Goal: Ask a question

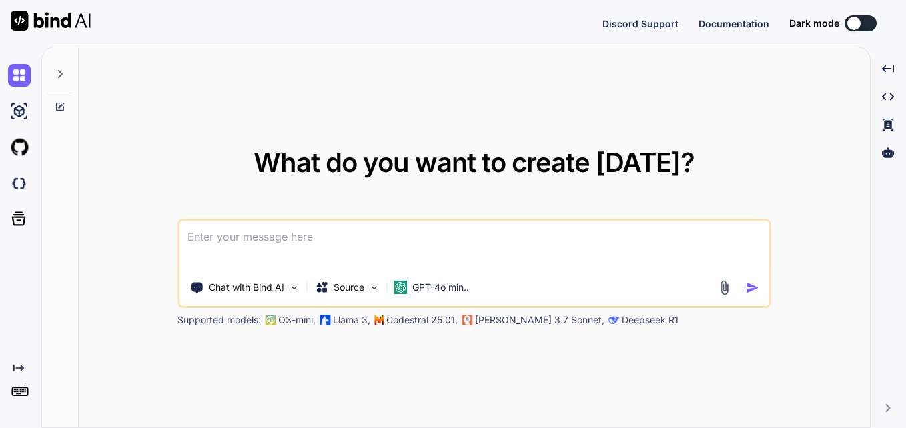
click at [411, 243] on textarea at bounding box center [473, 245] width 589 height 49
type textarea "x"
type textarea "WITH base_data AS( SELECT first_name, last_name, updated_on_1, associated_perso…"
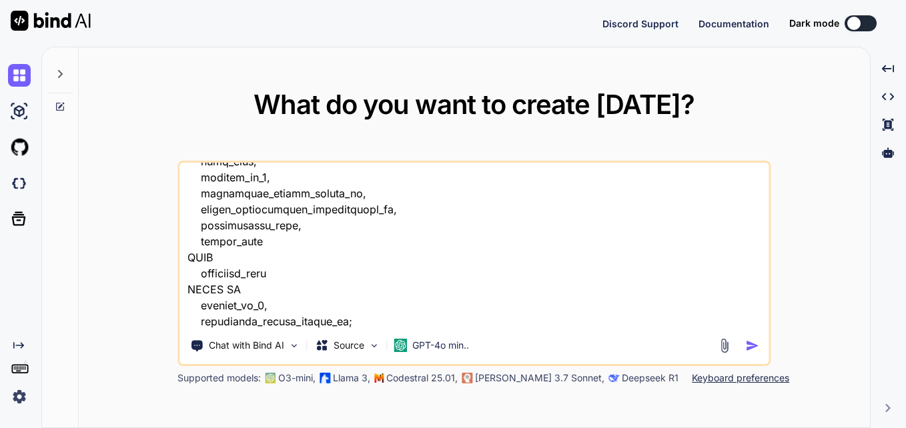
scroll to position [1492, 0]
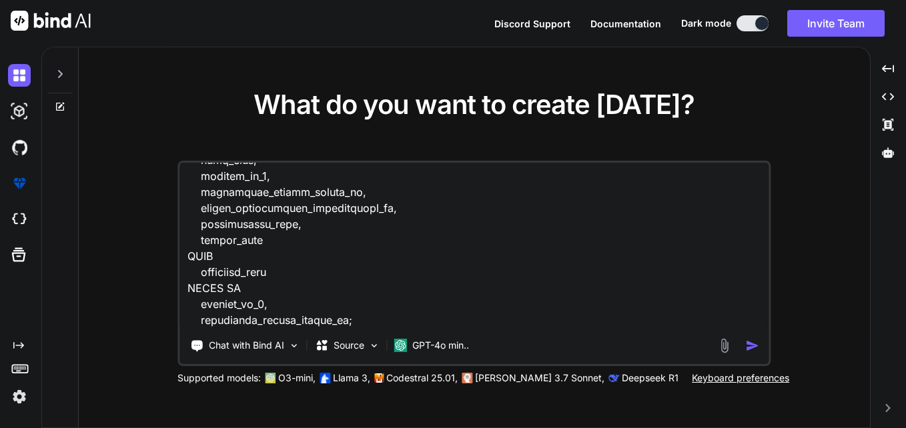
type textarea "x"
type textarea "WITH base_data AS( SELECT first_name, last_name, updated_on_1, associated_perso…"
type textarea "x"
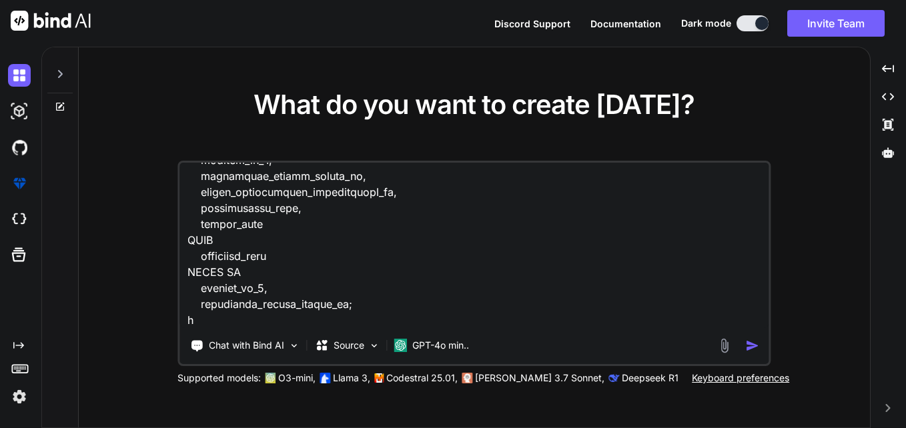
type textarea "WITH base_data AS( SELECT first_name, last_name, updated_on_1, associated_perso…"
type textarea "x"
type textarea "WITH base_data AS( SELECT first_name, last_name, updated_on_1, associated_perso…"
type textarea "x"
type textarea "WITH base_data AS( SELECT first_name, last_name, updated_on_1, associated_perso…"
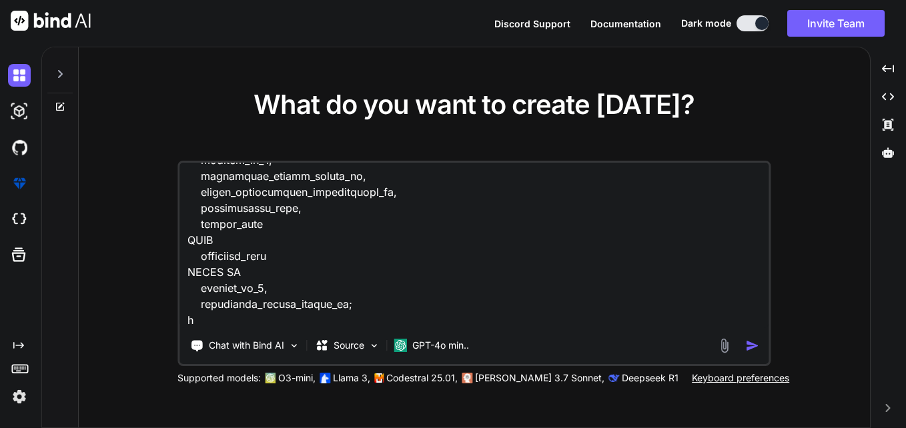
type textarea "x"
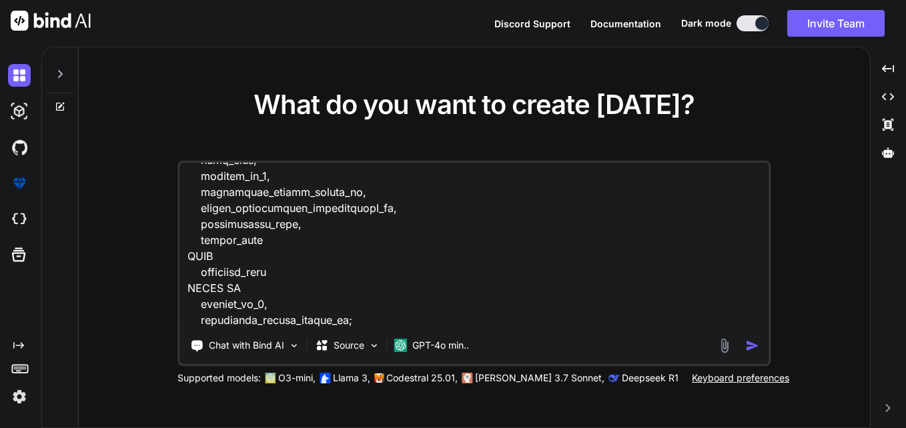
type textarea "WITH base_data AS( SELECT first_name, last_name, updated_on_1, associated_perso…"
type textarea "x"
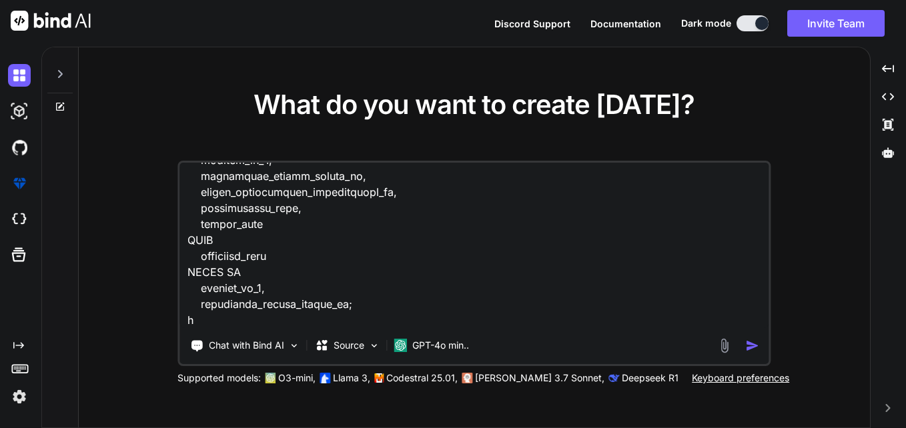
type textarea "WITH base_data AS( SELECT first_name, last_name, updated_on_1, associated_perso…"
type textarea "x"
type textarea "WITH base_data AS( SELECT first_name, last_name, updated_on_1, associated_perso…"
type textarea "x"
type textarea "WITH base_data AS( SELECT first_name, last_name, updated_on_1, associated_perso…"
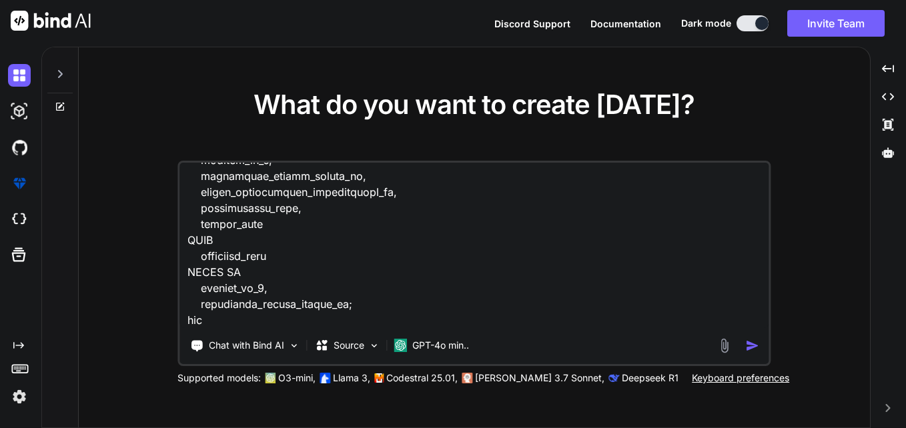
type textarea "x"
type textarea "WITH base_data AS( SELECT first_name, last_name, updated_on_1, associated_perso…"
type textarea "x"
type textarea "WITH base_data AS( SELECT first_name, last_name, updated_on_1, associated_perso…"
type textarea "x"
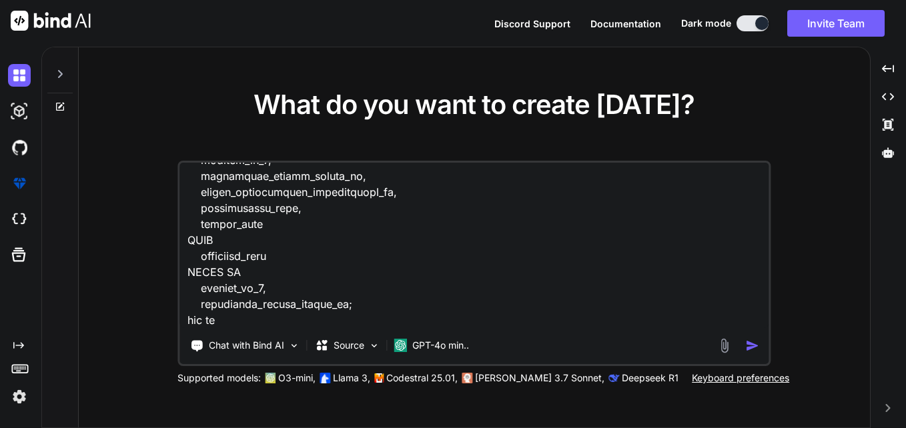
type textarea "WITH base_data AS( SELECT first_name, last_name, updated_on_1, associated_perso…"
type textarea "x"
type textarea "WITH base_data AS( SELECT first_name, last_name, updated_on_1, associated_perso…"
type textarea "x"
type textarea "WITH base_data AS( SELECT first_name, last_name, updated_on_1, associated_perso…"
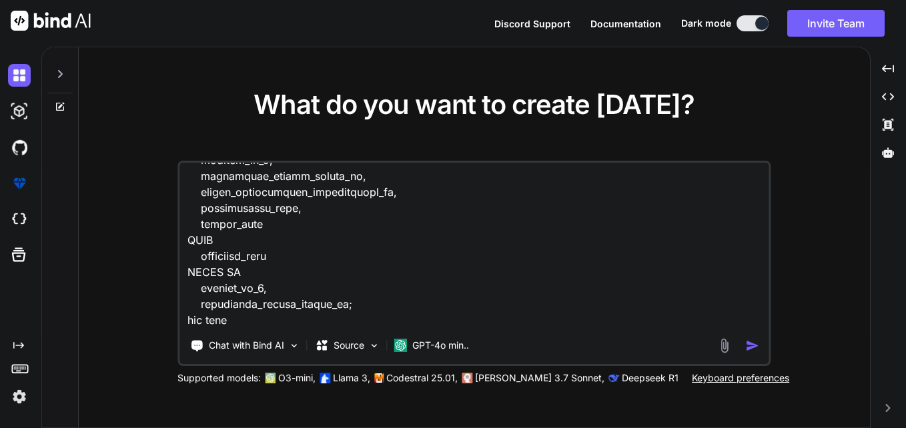
type textarea "x"
type textarea "WITH base_data AS( SELECT first_name, last_name, updated_on_1, associated_perso…"
type textarea "x"
type textarea "WITH base_data AS( SELECT first_name, last_name, updated_on_1, associated_perso…"
type textarea "x"
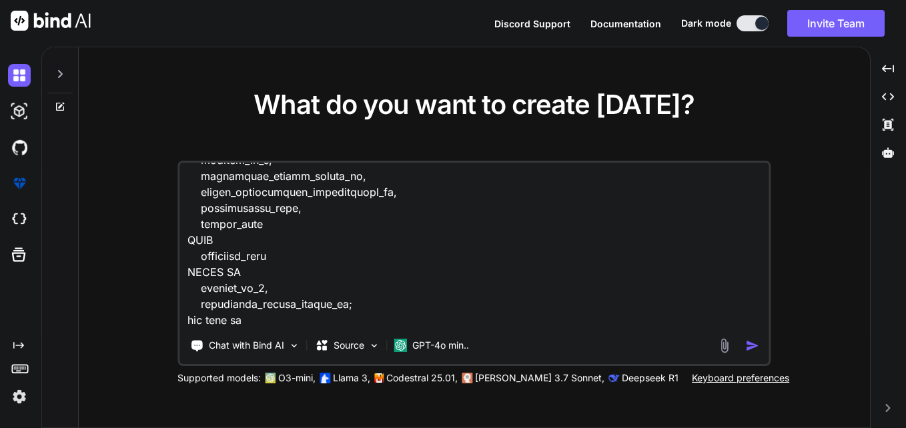
type textarea "WITH base_data AS( SELECT first_name, last_name, updated_on_1, associated_perso…"
type textarea "x"
type textarea "WITH base_data AS( SELECT first_name, last_name, updated_on_1, associated_perso…"
type textarea "x"
type textarea "WITH base_data AS( SELECT first_name, last_name, updated_on_1, associated_perso…"
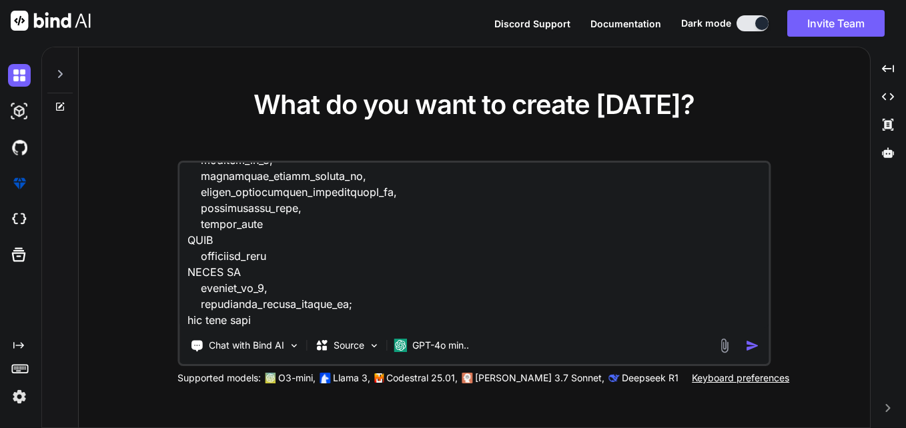
type textarea "x"
type textarea "WITH base_data AS( SELECT first_name, last_name, updated_on_1, associated_perso…"
type textarea "x"
type textarea "WITH base_data AS( SELECT first_name, last_name, updated_on_1, associated_perso…"
type textarea "x"
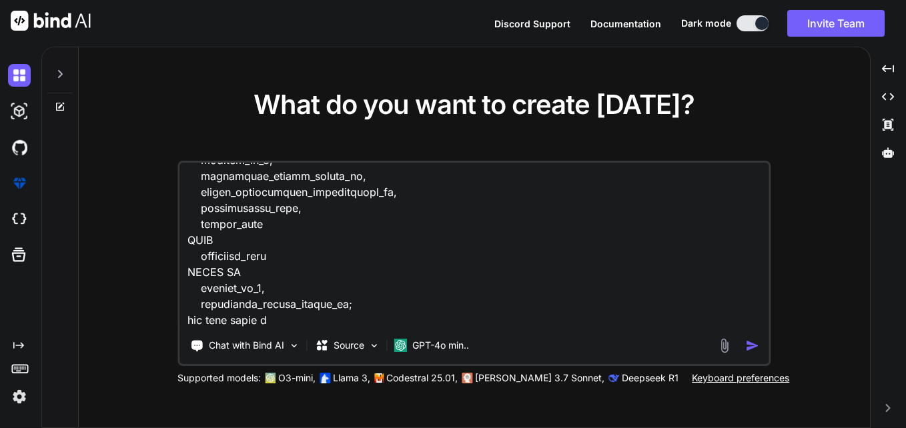
type textarea "WITH base_data AS( SELECT first_name, last_name, updated_on_1, associated_perso…"
type textarea "x"
type textarea "WITH base_data AS( SELECT first_name, last_name, updated_on_1, associated_perso…"
type textarea "x"
type textarea "WITH base_data AS( SELECT first_name, last_name, updated_on_1, associated_perso…"
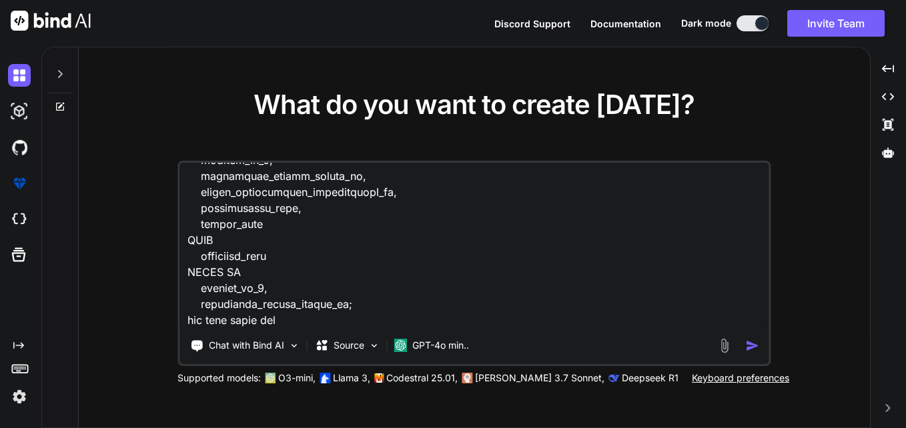
type textarea "x"
type textarea "WITH base_data AS( SELECT first_name, last_name, updated_on_1, associated_perso…"
type textarea "x"
type textarea "WITH base_data AS( SELECT first_name, last_name, updated_on_1, associated_perso…"
type textarea "x"
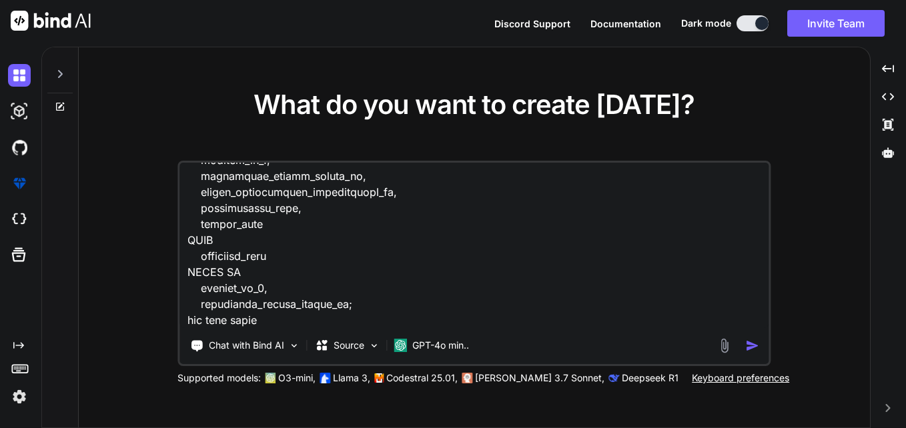
type textarea "WITH base_data AS( SELECT first_name, last_name, updated_on_1, associated_perso…"
type textarea "x"
type textarea "WITH base_data AS( SELECT first_name, last_name, updated_on_1, associated_perso…"
type textarea "x"
type textarea "WITH base_data AS( SELECT first_name, last_name, updated_on_1, associated_perso…"
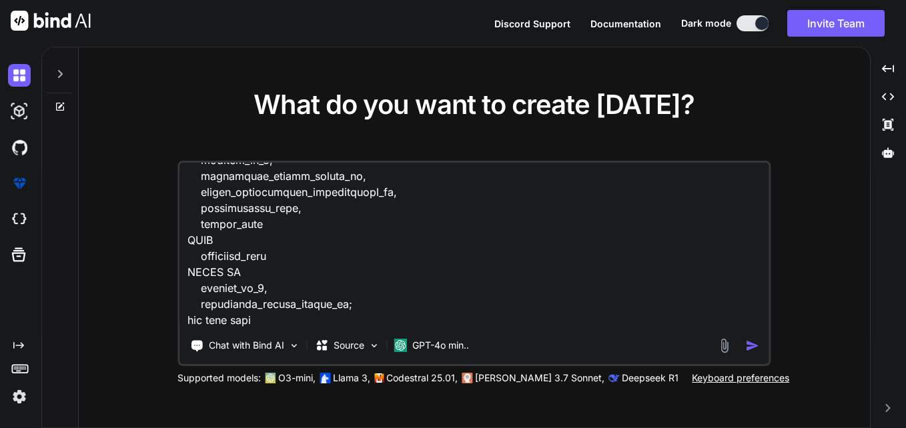
type textarea "x"
type textarea "WITH base_data AS( SELECT first_name, last_name, updated_on_1, associated_perso…"
type textarea "x"
type textarea "WITH base_data AS( SELECT first_name, last_name, updated_on_1, associated_perso…"
type textarea "x"
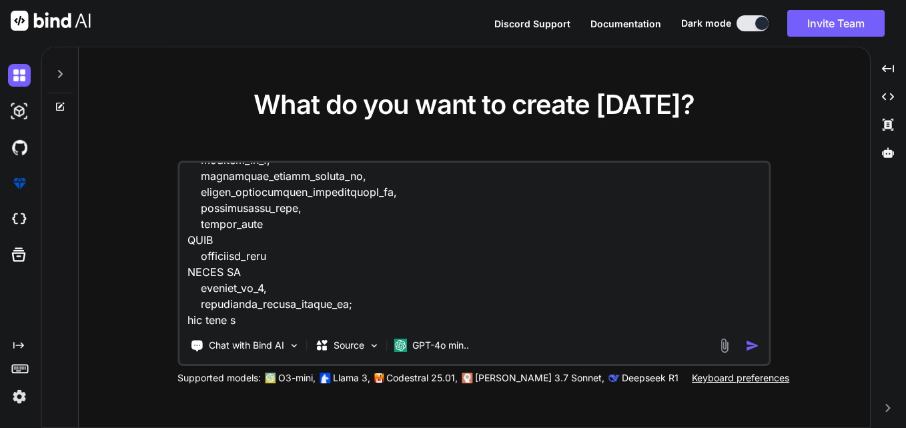
type textarea "WITH base_data AS( SELECT first_name, last_name, updated_on_1, associated_perso…"
type textarea "x"
type textarea "WITH base_data AS( SELECT first_name, last_name, updated_on_1, associated_perso…"
type textarea "x"
type textarea "WITH base_data AS( SELECT first_name, last_name, updated_on_1, associated_perso…"
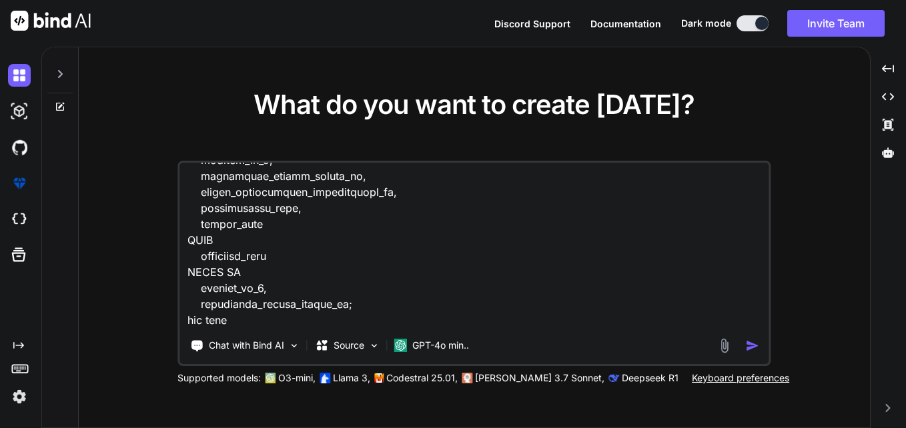
type textarea "x"
type textarea "WITH base_data AS( SELECT first_name, last_name, updated_on_1, associated_perso…"
type textarea "x"
type textarea "WITH base_data AS( SELECT first_name, last_name, updated_on_1, associated_perso…"
type textarea "x"
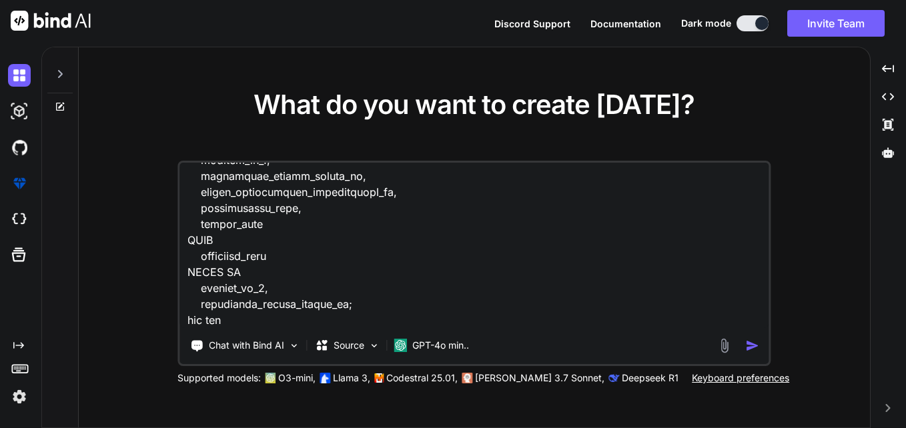
type textarea "WITH base_data AS( SELECT first_name, last_name, updated_on_1, associated_perso…"
type textarea "x"
type textarea "WITH base_data AS( SELECT first_name, last_name, updated_on_1, associated_perso…"
type textarea "x"
type textarea "WITH base_data AS( SELECT first_name, last_name, updated_on_1, associated_perso…"
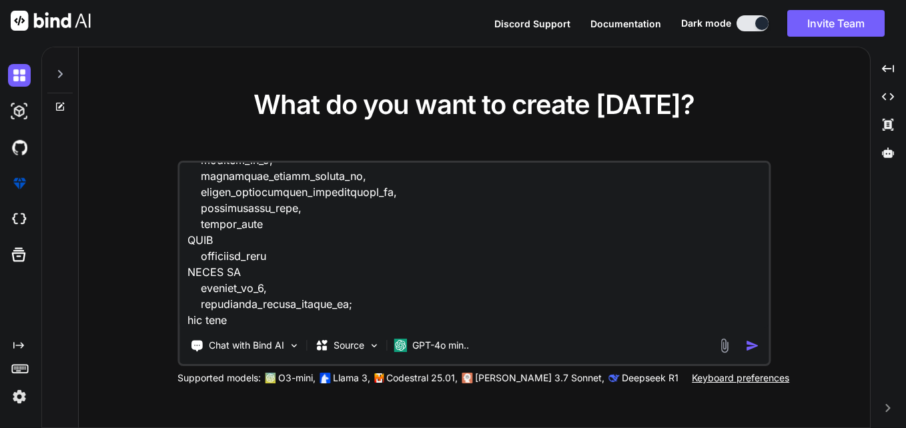
type textarea "x"
type textarea "WITH base_data AS( SELECT first_name, last_name, updated_on_1, associated_perso…"
type textarea "x"
type textarea "WITH base_data AS( SELECT first_name, last_name, updated_on_1, associated_perso…"
type textarea "x"
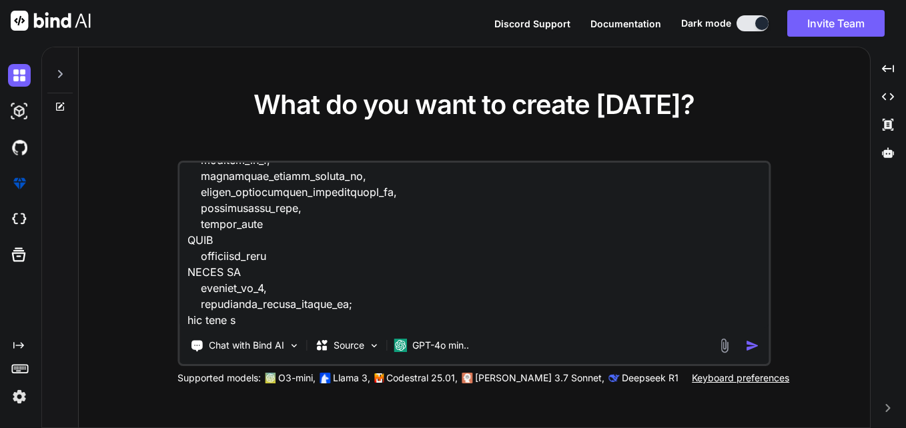
type textarea "WITH base_data AS( SELECT first_name, last_name, updated_on_1, associated_perso…"
type textarea "x"
type textarea "WITH base_data AS( SELECT first_name, last_name, updated_on_1, associated_perso…"
type textarea "x"
type textarea "WITH base_data AS( SELECT first_name, last_name, updated_on_1, associated_perso…"
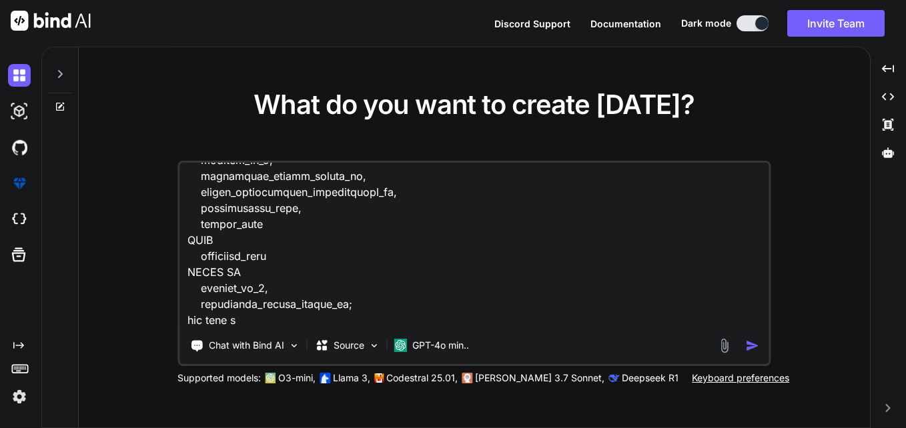
type textarea "x"
type textarea "WITH base_data AS( SELECT first_name, last_name, updated_on_1, associated_perso…"
type textarea "x"
type textarea "WITH base_data AS( SELECT first_name, last_name, updated_on_1, associated_perso…"
type textarea "x"
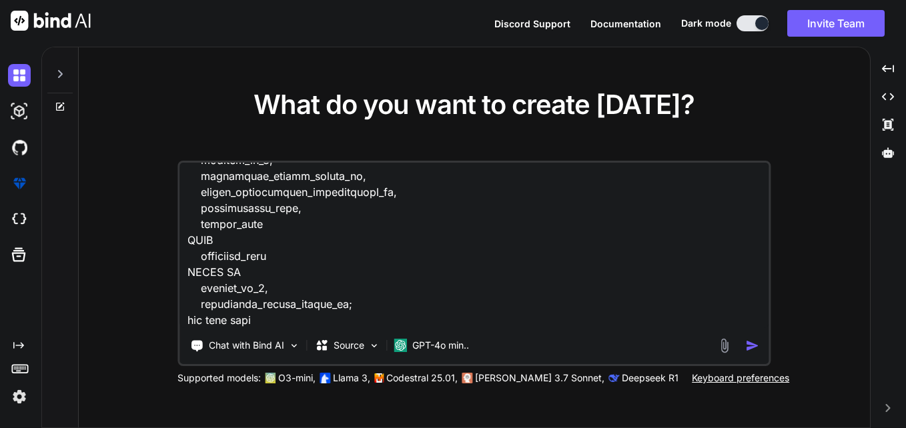
type textarea "WITH base_data AS( SELECT first_name, last_name, updated_on_1, associated_perso…"
type textarea "x"
type textarea "WITH base_data AS( SELECT first_name, last_name, updated_on_1, associated_perso…"
type textarea "x"
type textarea "WITH base_data AS( SELECT first_name, last_name, updated_on_1, associated_perso…"
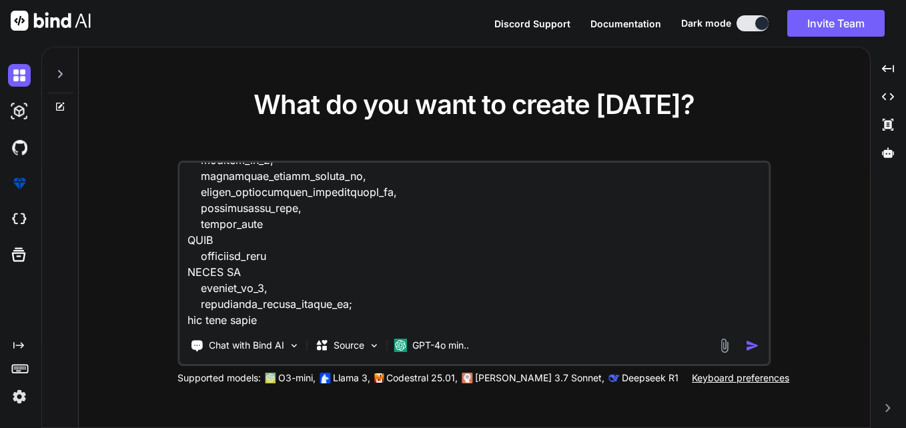
type textarea "x"
type textarea "WITH base_data AS( SELECT first_name, last_name, updated_on_1, associated_perso…"
type textarea "x"
type textarea "WITH base_data AS( SELECT first_name, last_name, updated_on_1, associated_perso…"
type textarea "x"
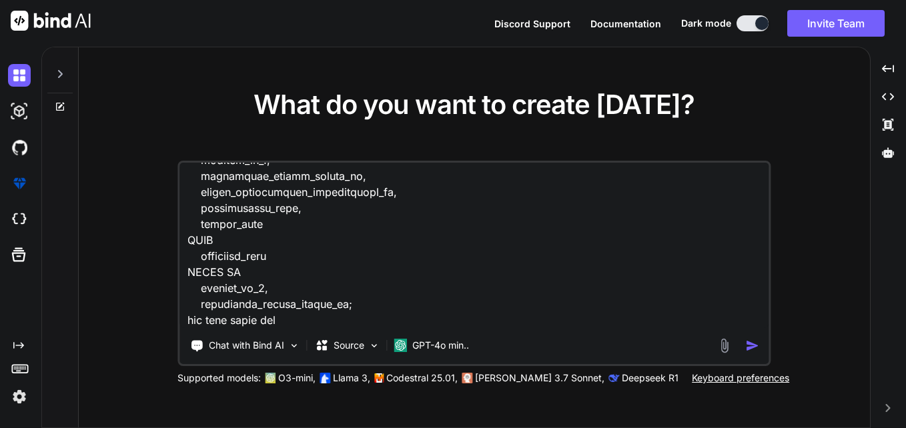
type textarea "WITH base_data AS( SELECT first_name, last_name, updated_on_1, associated_perso…"
type textarea "x"
type textarea "WITH base_data AS( SELECT first_name, last_name, updated_on_1, associated_perso…"
type textarea "x"
type textarea "WITH base_data AS( SELECT first_name, last_name, updated_on_1, associated_perso…"
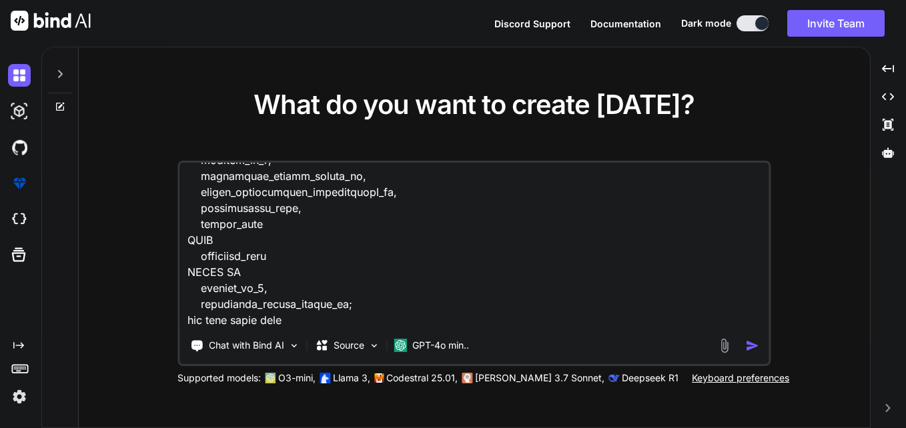
type textarea "x"
type textarea "WITH base_data AS( SELECT first_name, last_name, updated_on_1, associated_perso…"
type textarea "x"
type textarea "WITH base_data AS( SELECT first_name, last_name, updated_on_1, associated_perso…"
type textarea "x"
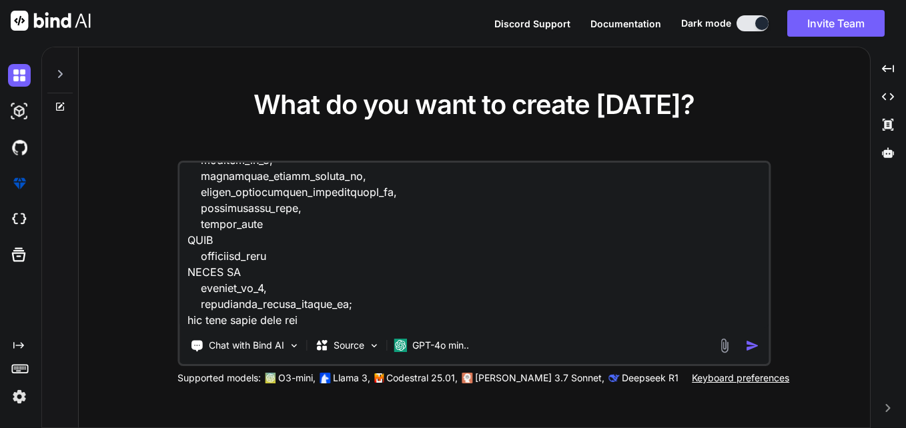
type textarea "WITH base_data AS( SELECT first_name, last_name, updated_on_1, associated_perso…"
type textarea "x"
type textarea "WITH base_data AS( SELECT first_name, last_name, updated_on_1, associated_perso…"
type textarea "x"
type textarea "WITH base_data AS( SELECT first_name, last_name, updated_on_1, associated_perso…"
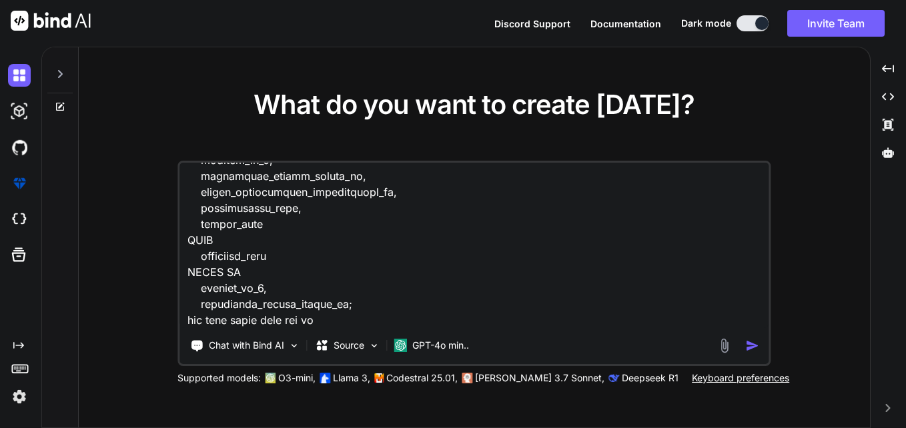
type textarea "x"
type textarea "WITH base_data AS( SELECT first_name, last_name, updated_on_1, associated_perso…"
type textarea "x"
type textarea "WITH base_data AS( SELECT first_name, last_name, updated_on_1, associated_perso…"
type textarea "x"
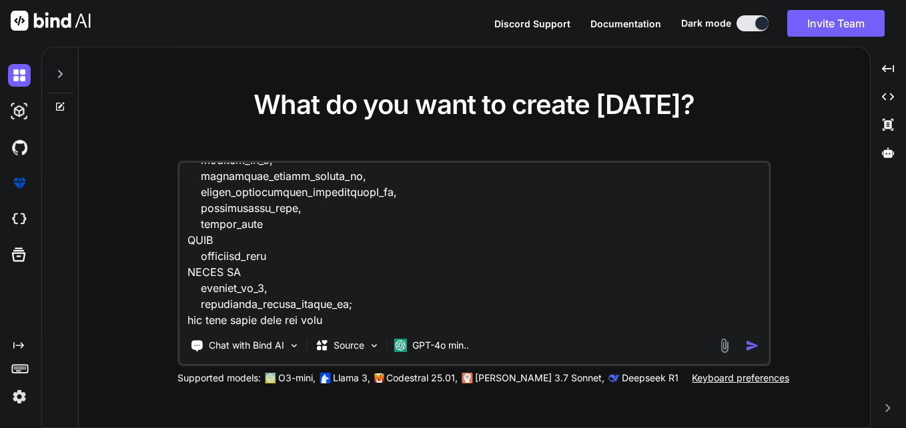
type textarea "WITH base_data AS( SELECT first_name, last_name, updated_on_1, associated_perso…"
type textarea "x"
type textarea "WITH base_data AS( SELECT first_name, last_name, updated_on_1, associated_perso…"
type textarea "x"
type textarea "WITH base_data AS( SELECT first_name, last_name, updated_on_1, associated_perso…"
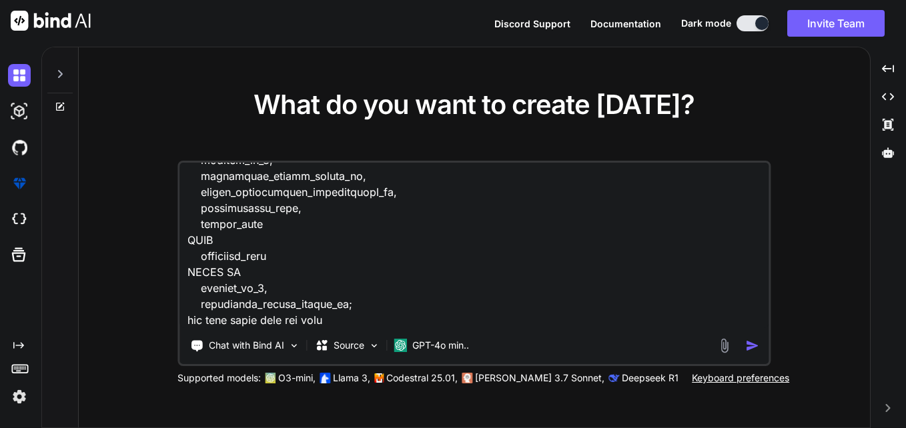
type textarea "x"
type textarea "WITH base_data AS( SELECT first_name, last_name, updated_on_1, associated_perso…"
type textarea "x"
type textarea "WITH base_data AS( SELECT first_name, last_name, updated_on_1, associated_perso…"
type textarea "x"
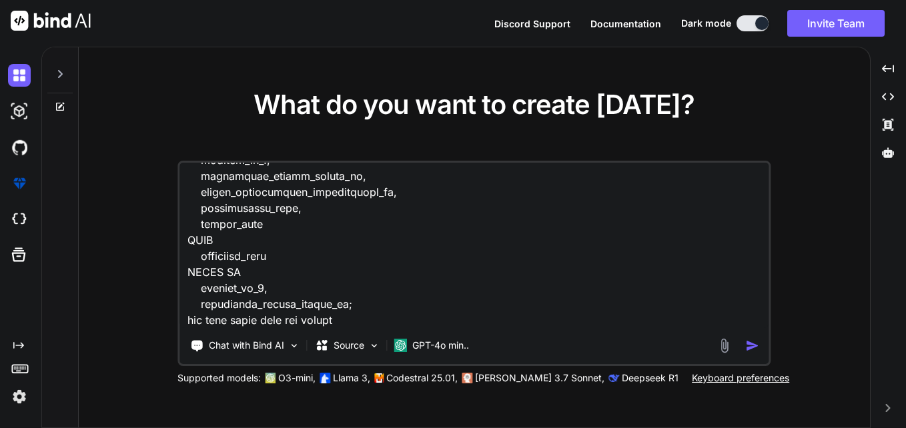
type textarea "WITH base_data AS( SELECT first_name, last_name, updated_on_1, associated_perso…"
type textarea "x"
type textarea "WITH base_data AS( SELECT first_name, last_name, updated_on_1, associated_perso…"
type textarea "x"
type textarea "WITH base_data AS( SELECT first_name, last_name, updated_on_1, associated_perso…"
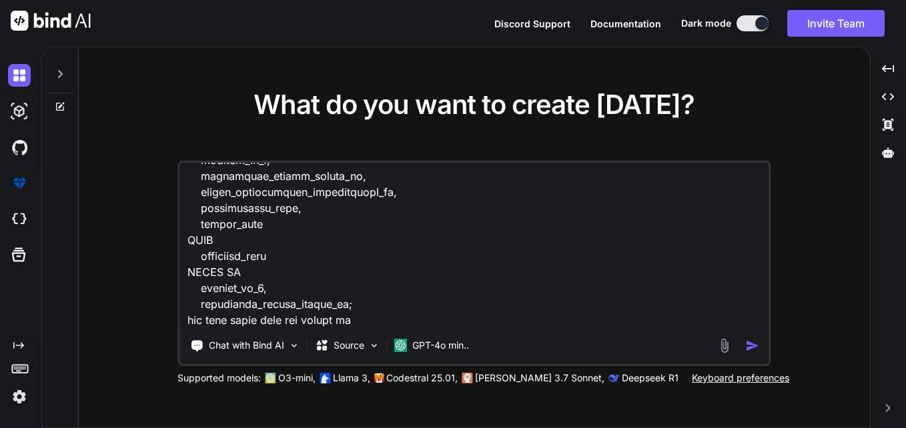
type textarea "x"
type textarea "WITH base_data AS( SELECT first_name, last_name, updated_on_1, associated_perso…"
type textarea "x"
type textarea "WITH base_data AS( SELECT first_name, last_name, updated_on_1, associated_perso…"
type textarea "x"
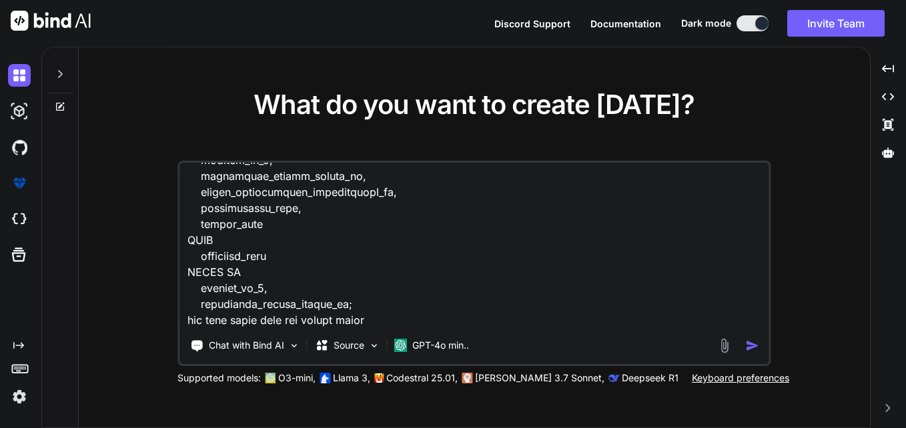
type textarea "WITH base_data AS( SELECT first_name, last_name, updated_on_1, associated_perso…"
type textarea "x"
type textarea "WITH base_data AS( SELECT first_name, last_name, updated_on_1, associated_perso…"
type textarea "x"
type textarea "WITH base_data AS( SELECT first_name, last_name, updated_on_1, associated_perso…"
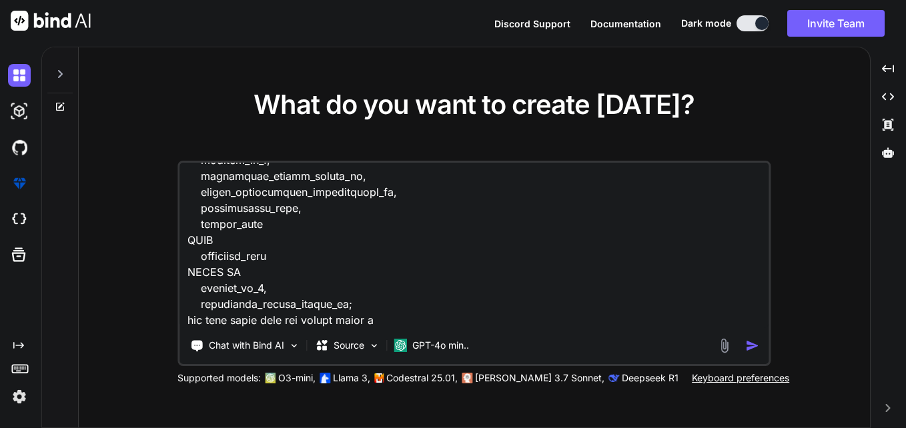
type textarea "x"
type textarea "WITH base_data AS( SELECT first_name, last_name, updated_on_1, associated_perso…"
type textarea "x"
type textarea "WITH base_data AS( SELECT first_name, last_name, updated_on_1, associated_perso…"
type textarea "x"
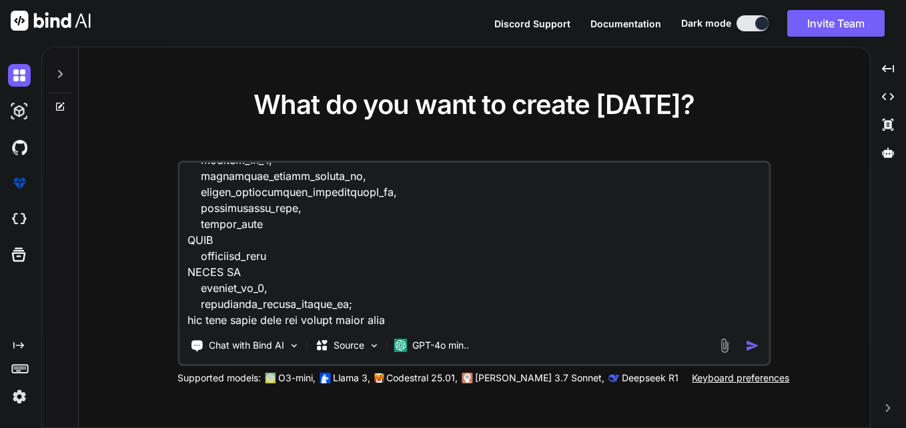
type textarea "WITH base_data AS( SELECT first_name, last_name, updated_on_1, associated_perso…"
type textarea "x"
type textarea "WITH base_data AS( SELECT first_name, last_name, updated_on_1, associated_perso…"
type textarea "x"
type textarea "WITH base_data AS( SELECT first_name, last_name, updated_on_1, associated_perso…"
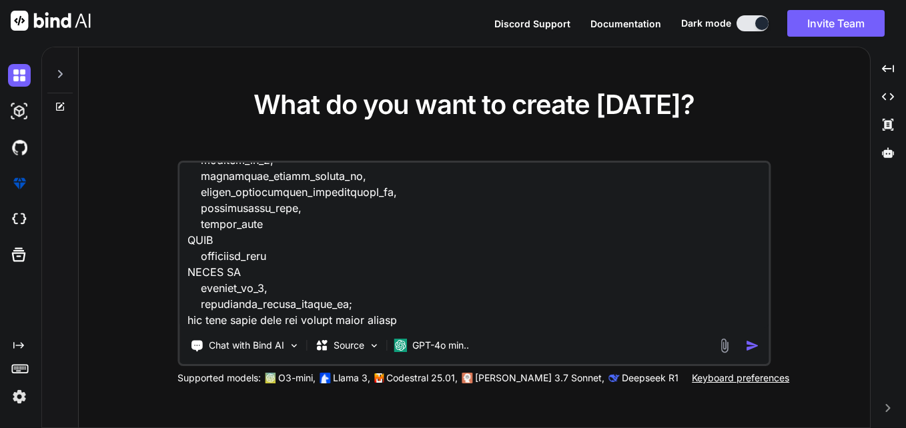
type textarea "x"
type textarea "WITH base_data AS( SELECT first_name, last_name, updated_on_1, associated_perso…"
type textarea "x"
type textarea "WITH base_data AS( SELECT first_name, last_name, updated_on_1, associated_perso…"
type textarea "x"
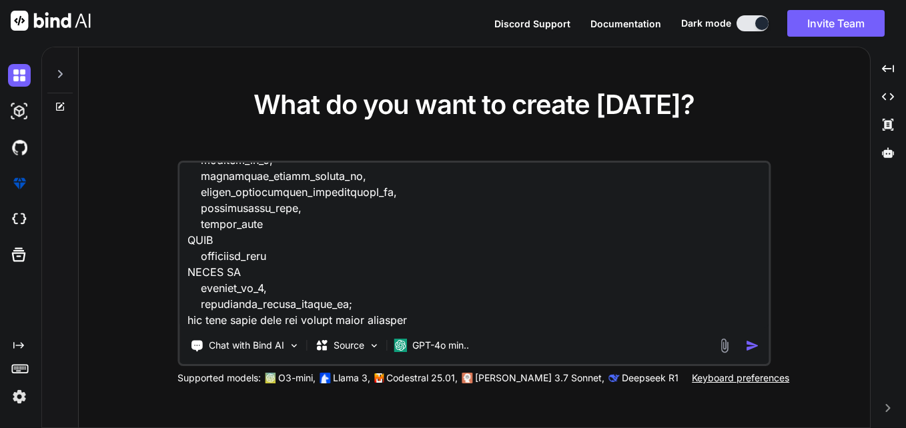
type textarea "WITH base_data AS( SELECT first_name, last_name, updated_on_1, associated_perso…"
type textarea "x"
type textarea "WITH base_data AS( SELECT first_name, last_name, updated_on_1, associated_perso…"
type textarea "x"
type textarea "WITH base_data AS( SELECT first_name, last_name, updated_on_1, associated_perso…"
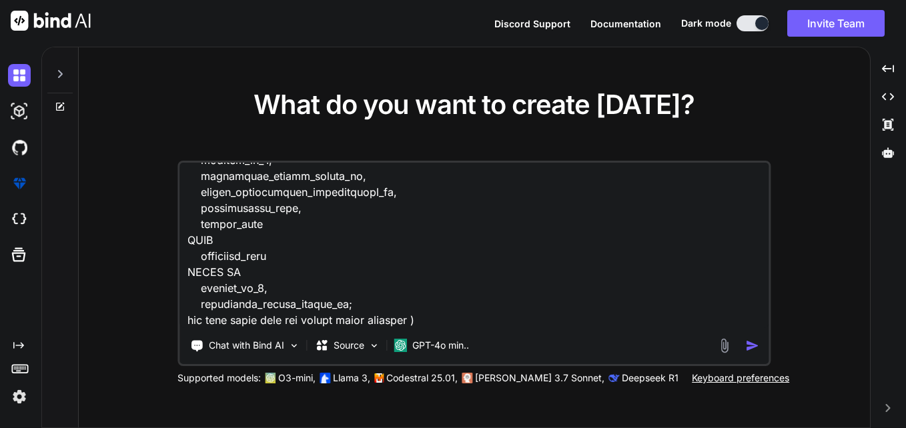
type textarea "x"
type textarea "WITH base_data AS( SELECT first_name, last_name, updated_on_1, associated_perso…"
type textarea "x"
type textarea "WITH base_data AS( SELECT first_name, last_name, updated_on_1, associated_perso…"
type textarea "x"
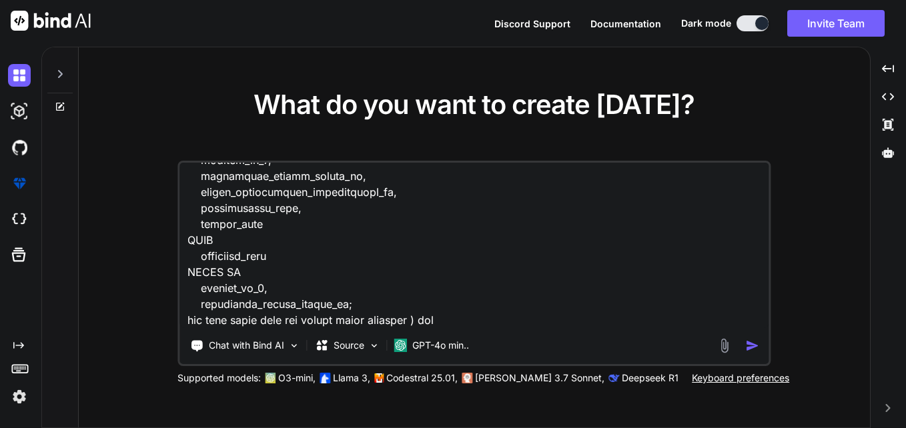
type textarea "WITH base_data AS( SELECT first_name, last_name, updated_on_1, associated_perso…"
type textarea "x"
type textarea "WITH base_data AS( SELECT first_name, last_name, updated_on_1, associated_perso…"
type textarea "x"
type textarea "WITH base_data AS( SELECT first_name, last_name, updated_on_1, associated_perso…"
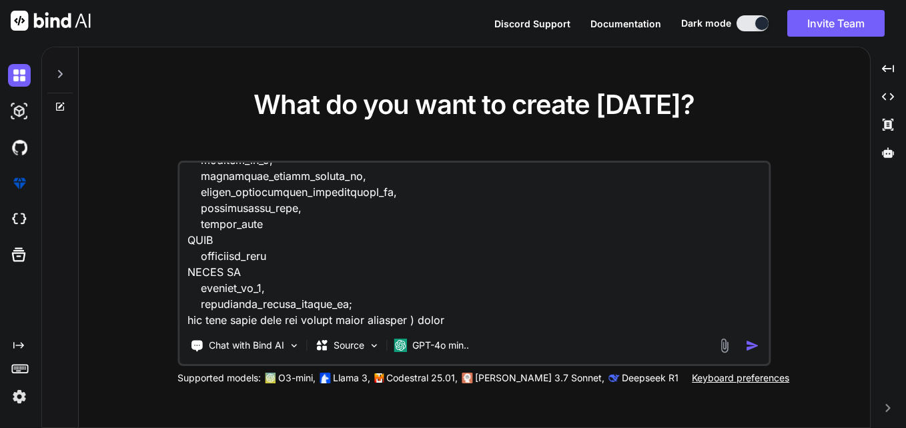
type textarea "x"
type textarea "WITH base_data AS( SELECT first_name, last_name, updated_on_1, associated_perso…"
type textarea "x"
type textarea "WITH base_data AS( SELECT first_name, last_name, updated_on_1, associated_perso…"
type textarea "x"
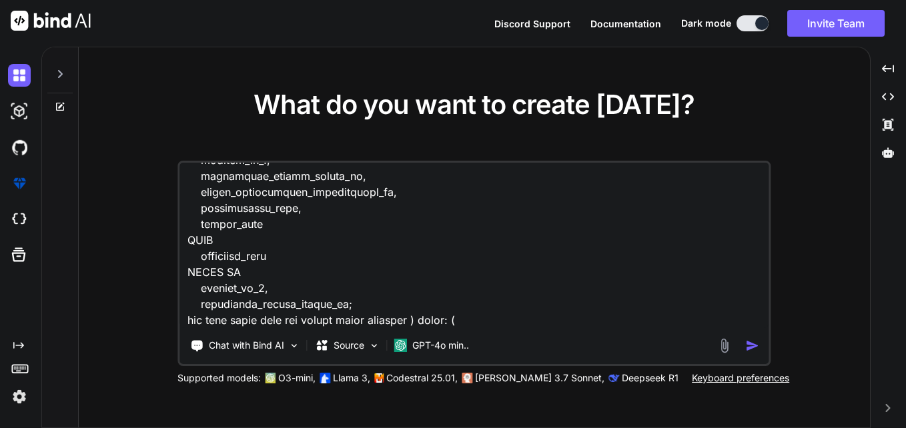
type textarea "WITH base_data AS( SELECT first_name, last_name, updated_on_1, associated_perso…"
type textarea "x"
type textarea "WITH base_data AS( SELECT first_name, last_name, updated_on_1, associated_perso…"
type textarea "x"
type textarea "WITH base_data AS( SELECT first_name, last_name, updated_on_1, associated_perso…"
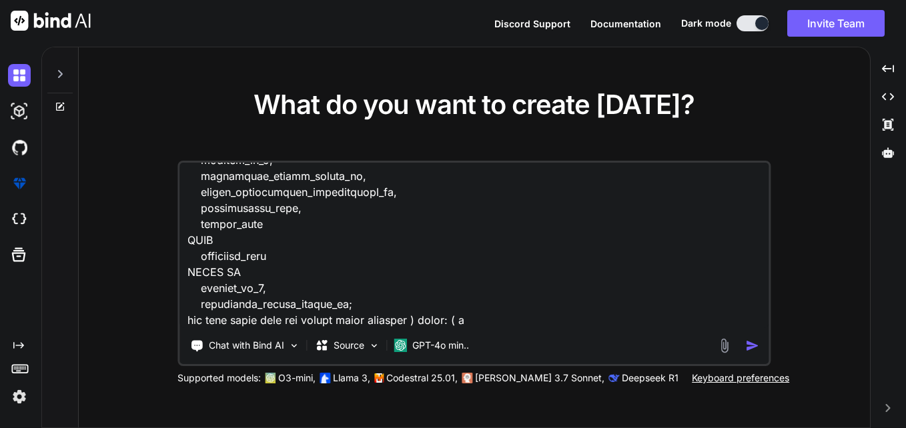
type textarea "x"
type textarea "WITH base_data AS( SELECT first_name, last_name, updated_on_1, associated_perso…"
type textarea "x"
type textarea "WITH base_data AS( SELECT first_name, last_name, updated_on_1, associated_perso…"
type textarea "x"
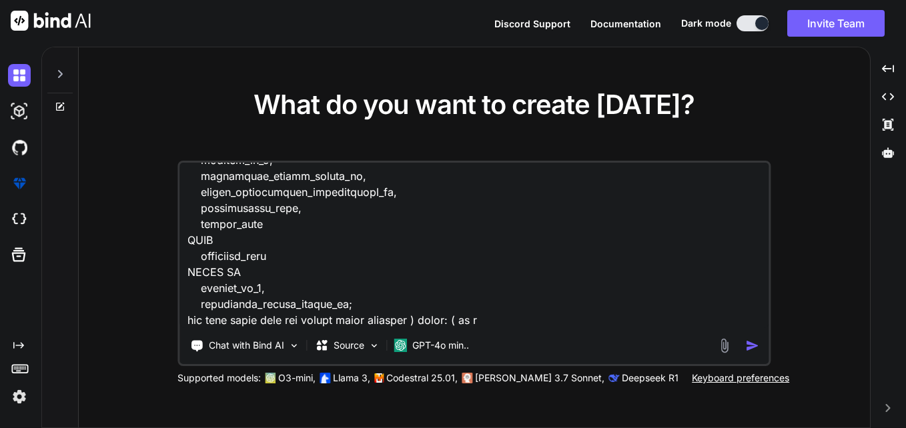
type textarea "WITH base_data AS( SELECT first_name, last_name, updated_on_1, associated_perso…"
type textarea "x"
type textarea "WITH base_data AS( SELECT first_name, last_name, updated_on_1, associated_perso…"
type textarea "x"
type textarea "WITH base_data AS( SELECT first_name, last_name, updated_on_1, associated_perso…"
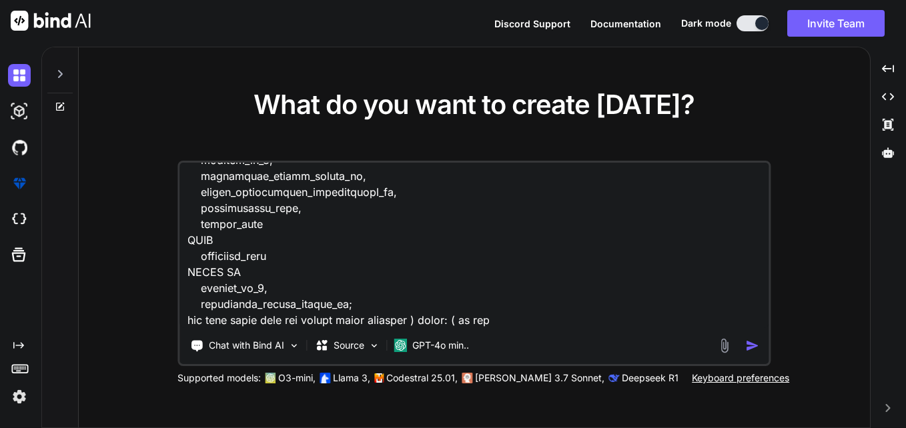
type textarea "x"
type textarea "WITH base_data AS( SELECT first_name, last_name, updated_on_1, associated_perso…"
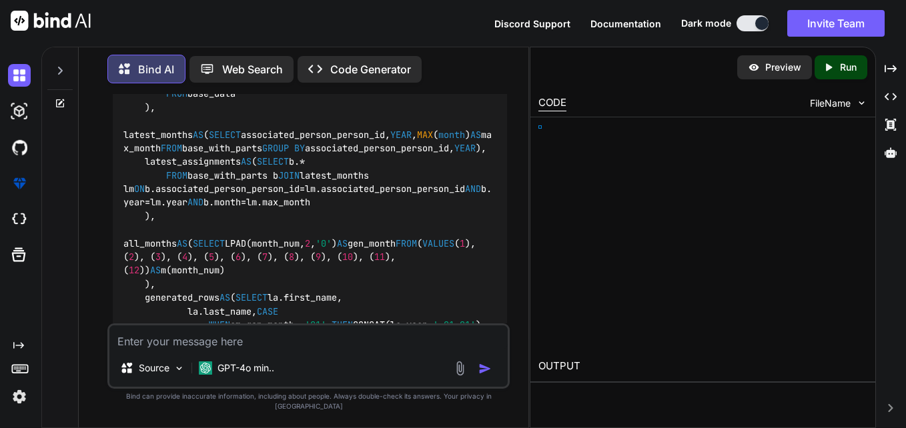
scroll to position [1051, 0]
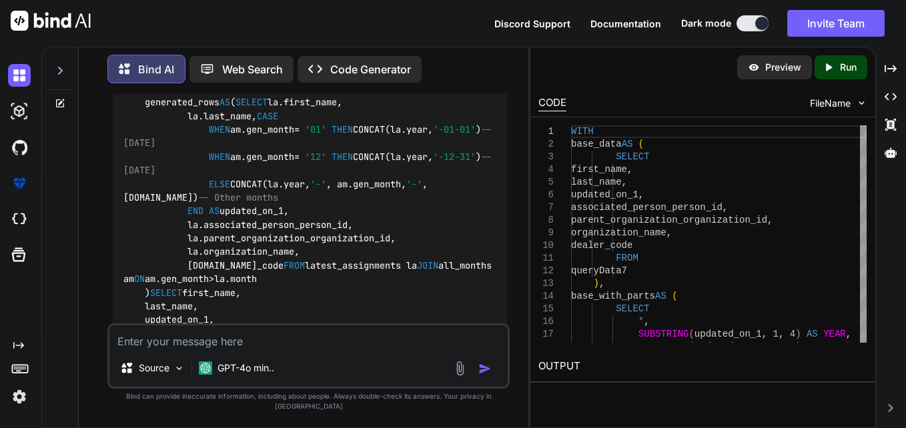
click at [311, 350] on textarea at bounding box center [308, 338] width 398 height 24
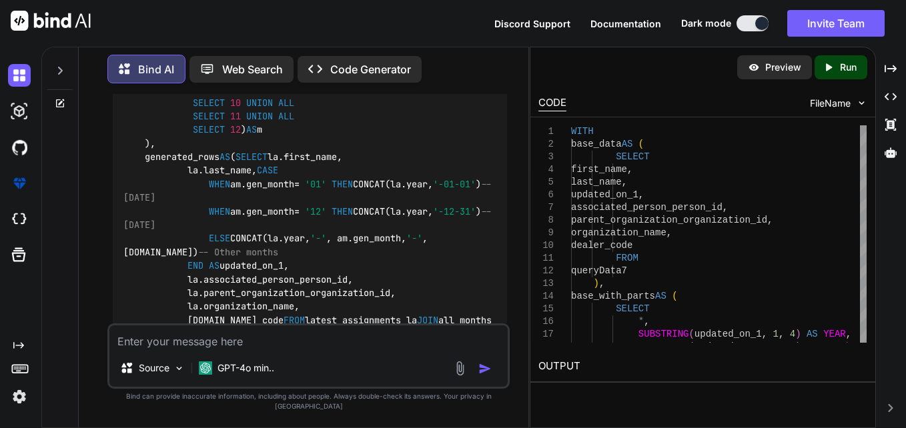
scroll to position [2067, 0]
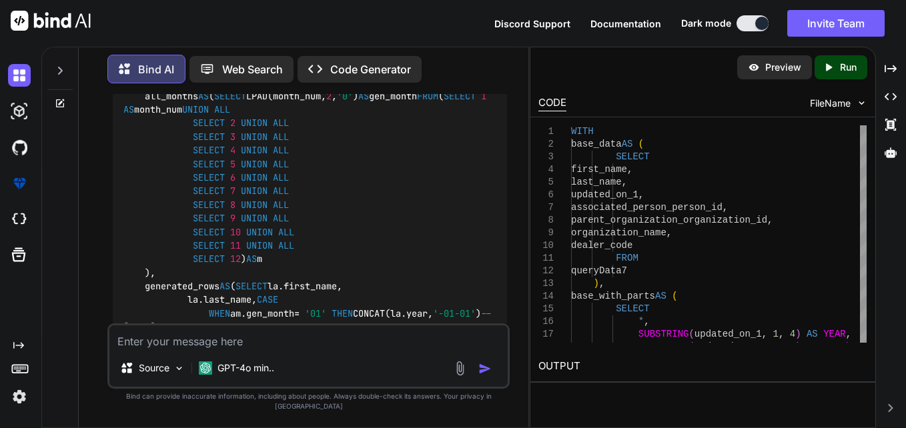
copy p "posexplode"
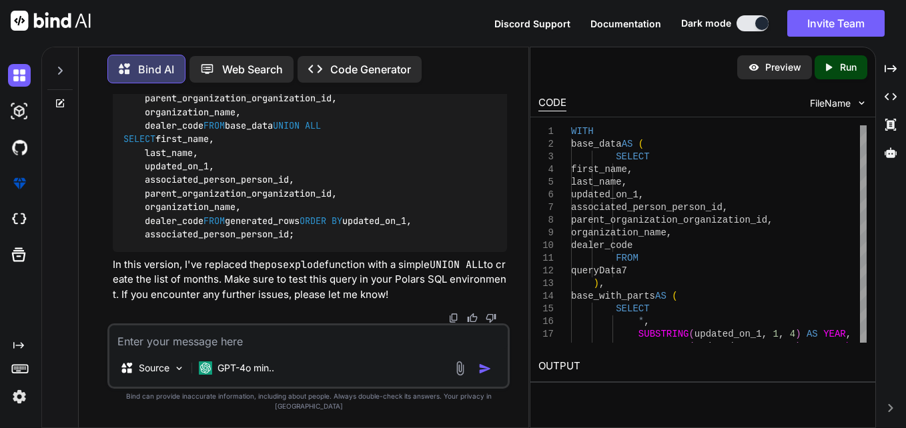
scroll to position [2828, 0]
